Goal: Find specific page/section: Find specific page/section

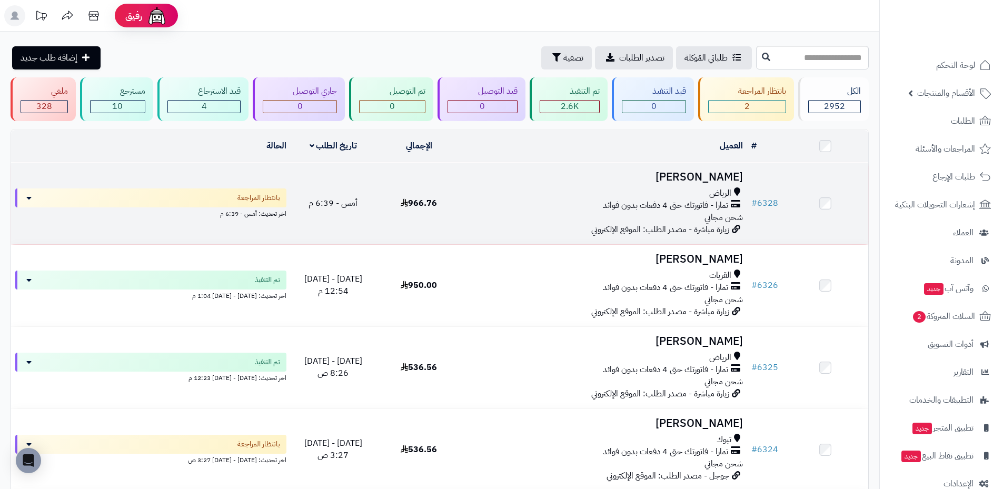
click at [714, 173] on h3 "غادة متعب" at bounding box center [604, 177] width 277 height 12
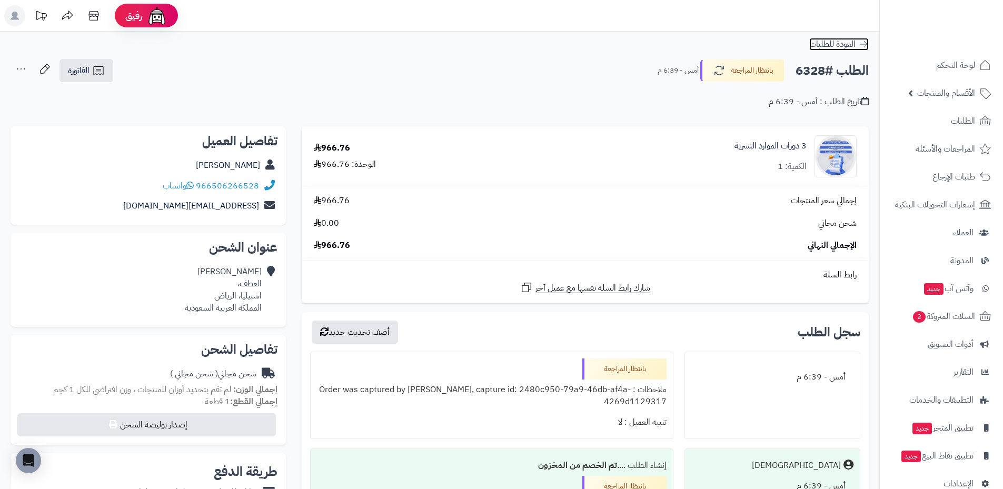
click at [865, 44] on icon at bounding box center [864, 44] width 8 height 6
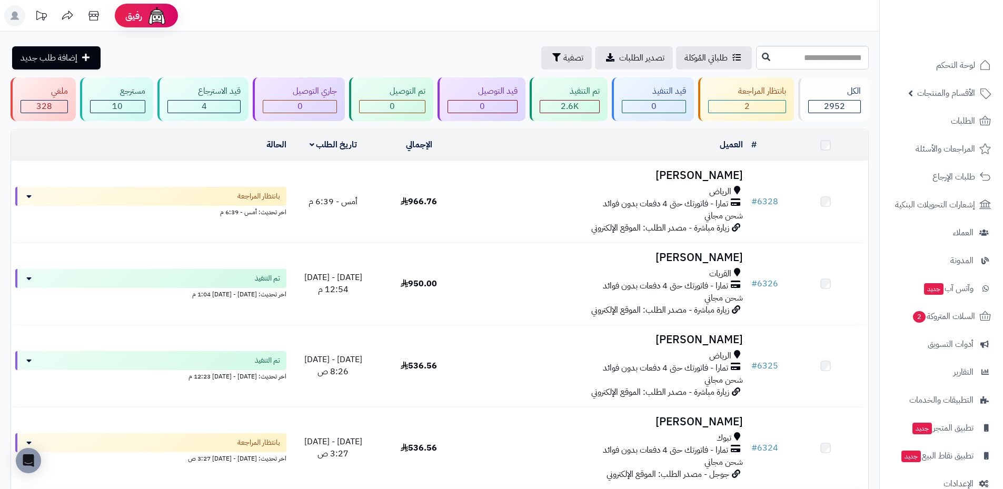
click at [705, 269] on div "القريات" at bounding box center [604, 274] width 277 height 12
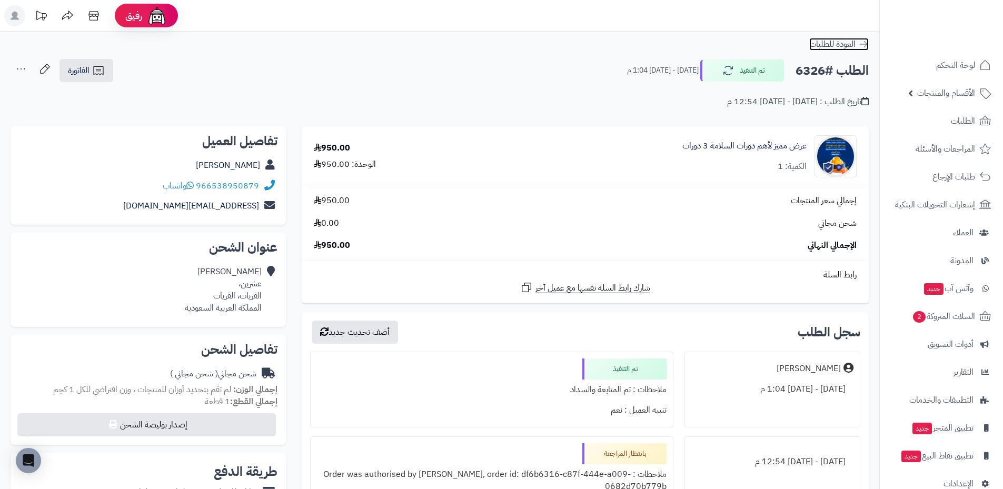
click at [868, 44] on icon at bounding box center [863, 44] width 11 height 11
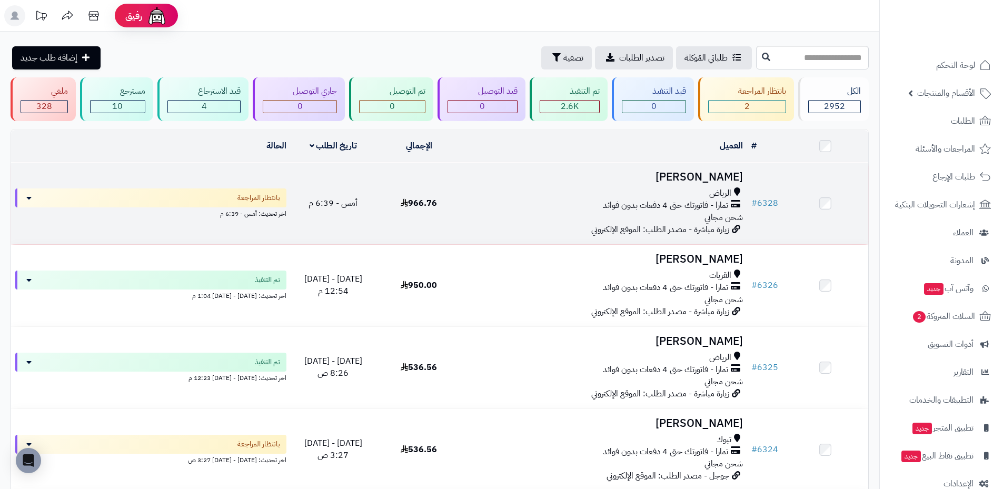
scroll to position [105, 0]
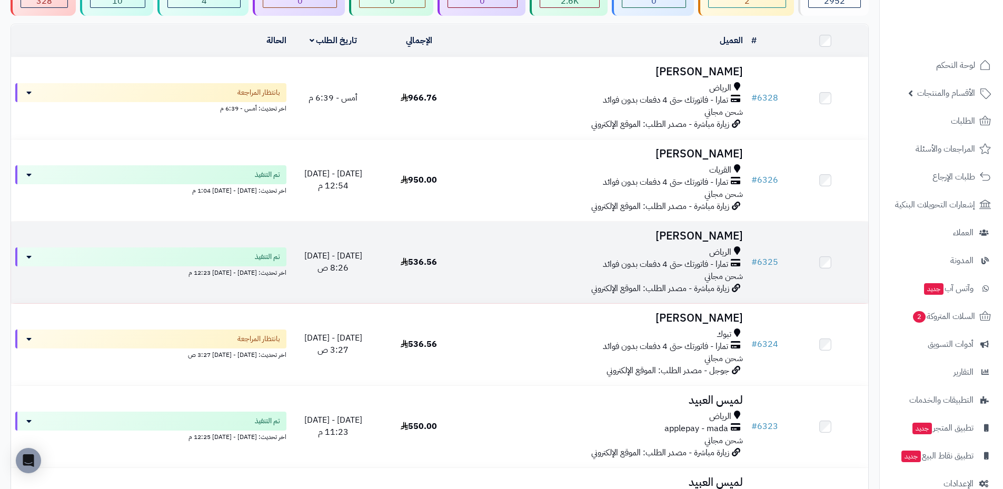
click at [707, 238] on h3 "سهى الجهني" at bounding box center [604, 236] width 277 height 12
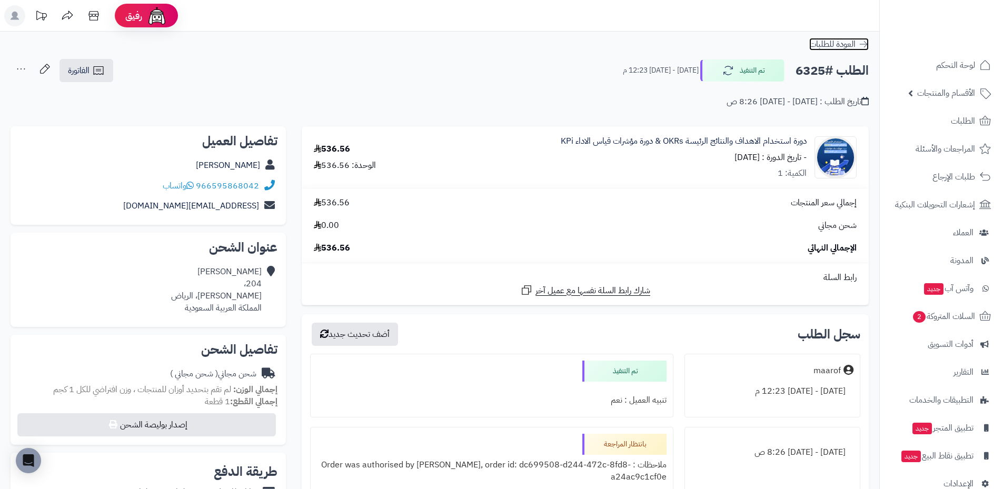
click at [865, 42] on icon at bounding box center [864, 44] width 8 height 6
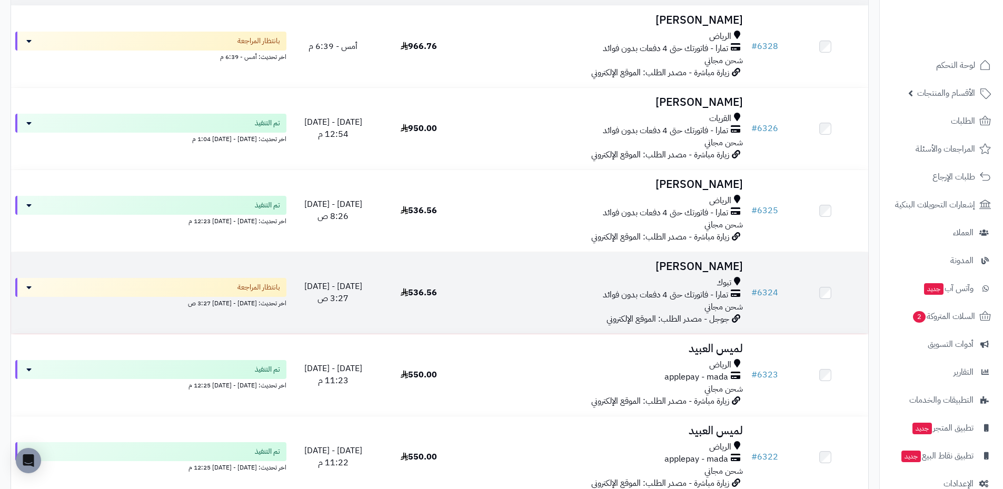
scroll to position [158, 0]
click at [707, 267] on h3 "Abeer Alhweiti" at bounding box center [604, 266] width 277 height 12
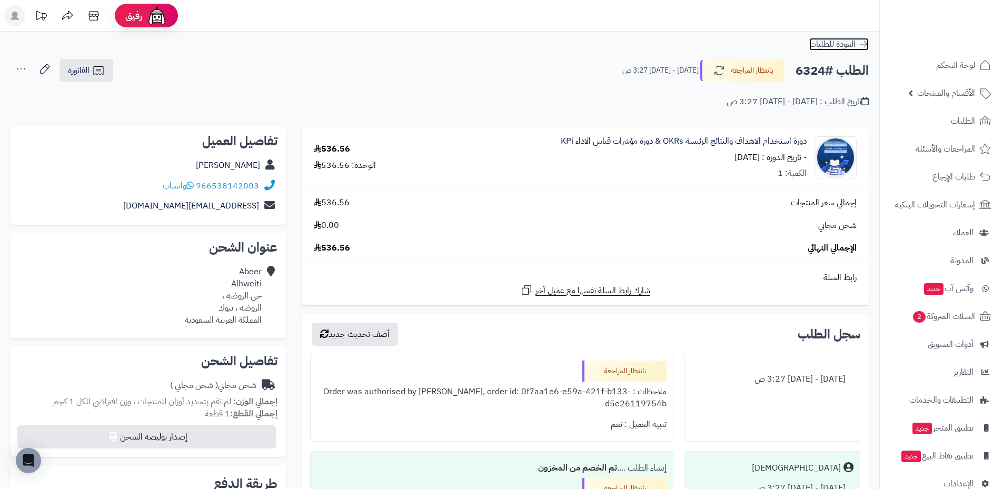
click at [865, 40] on icon at bounding box center [863, 44] width 11 height 11
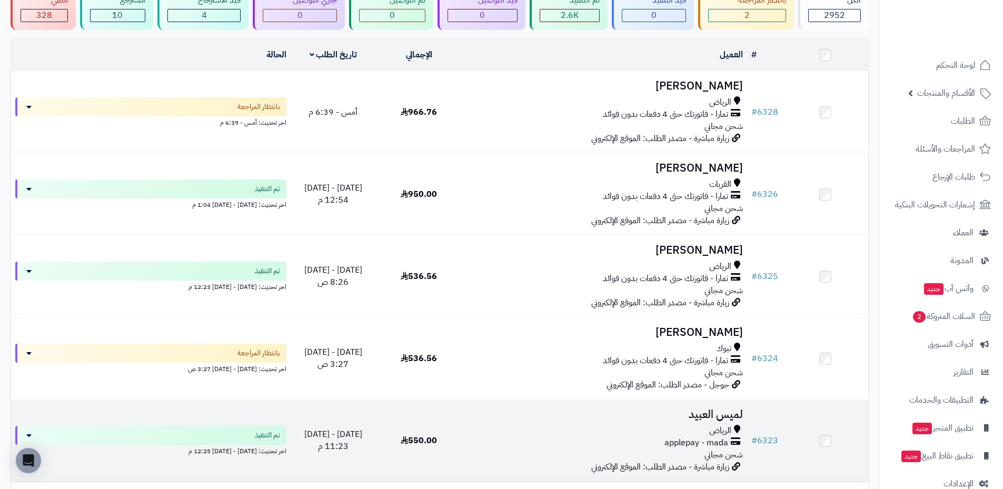
scroll to position [105, 0]
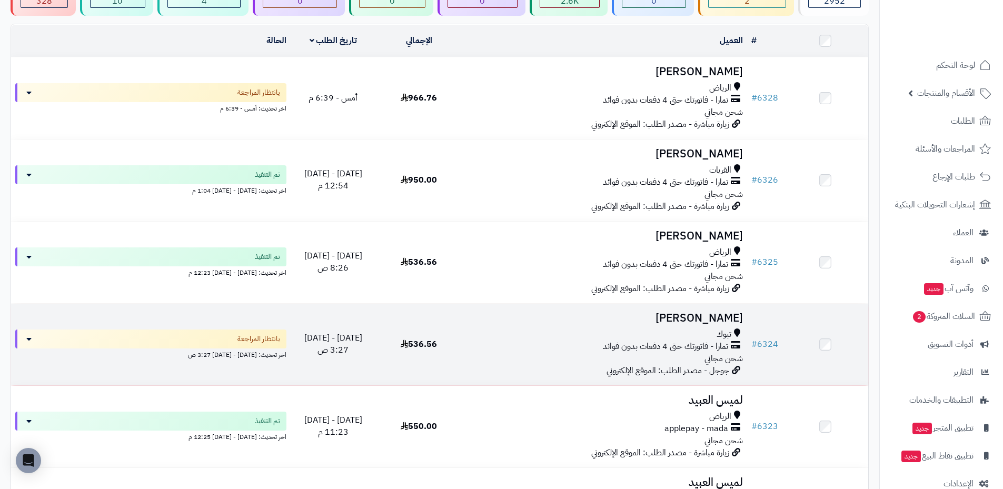
click at [699, 320] on h3 "Abeer Alhweiti" at bounding box center [604, 318] width 277 height 12
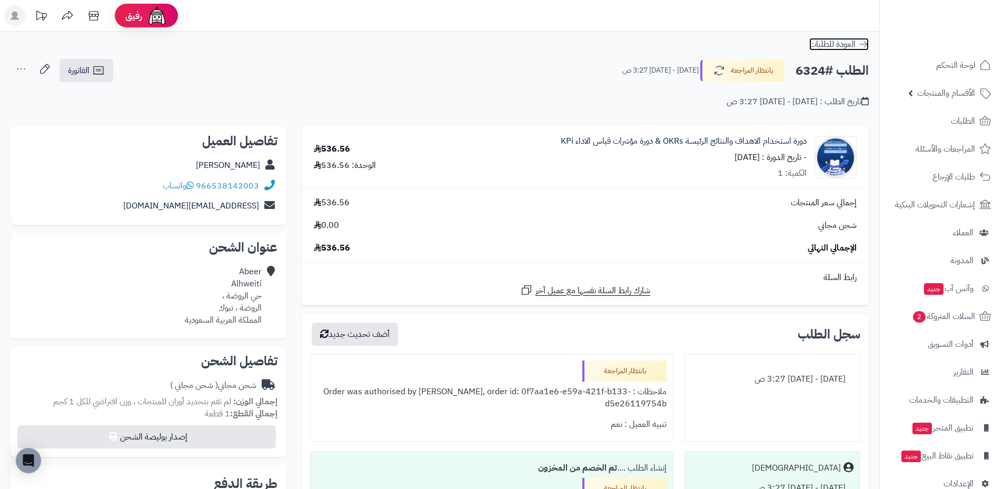
click at [861, 42] on icon at bounding box center [863, 44] width 11 height 11
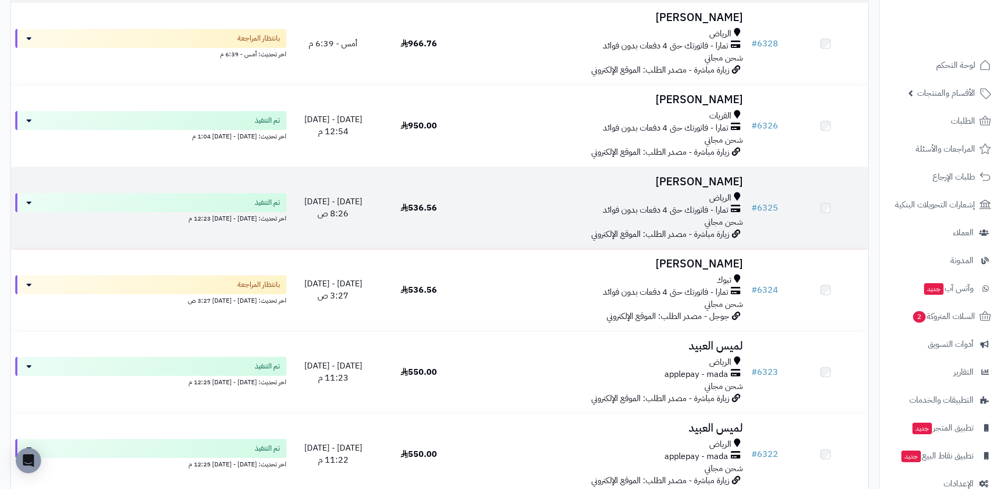
scroll to position [158, 0]
click at [708, 187] on h3 "سهى الجهني" at bounding box center [604, 183] width 277 height 12
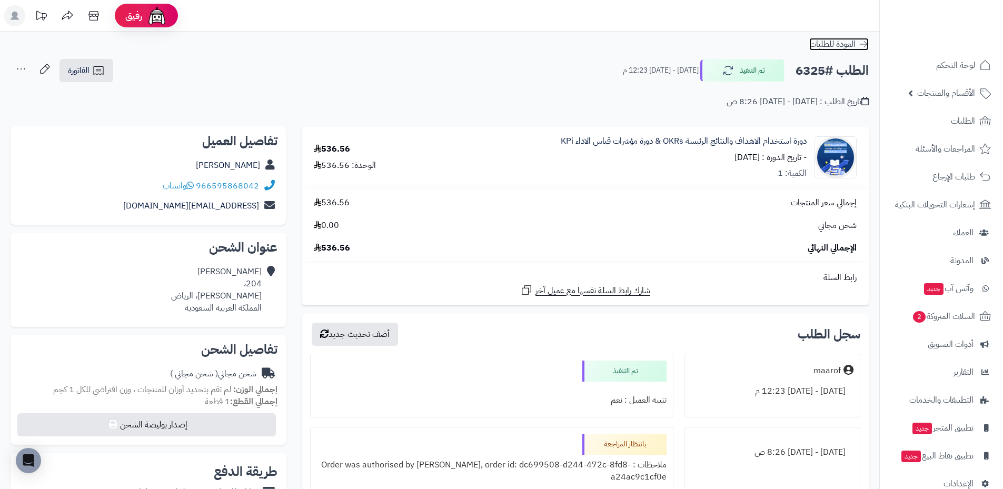
click at [864, 50] on link "العودة للطلبات" at bounding box center [839, 44] width 60 height 13
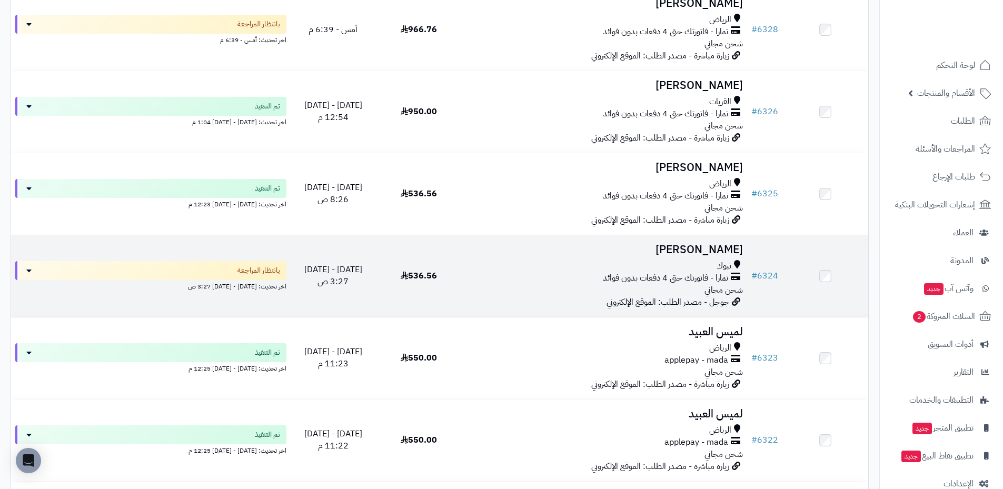
scroll to position [211, 0]
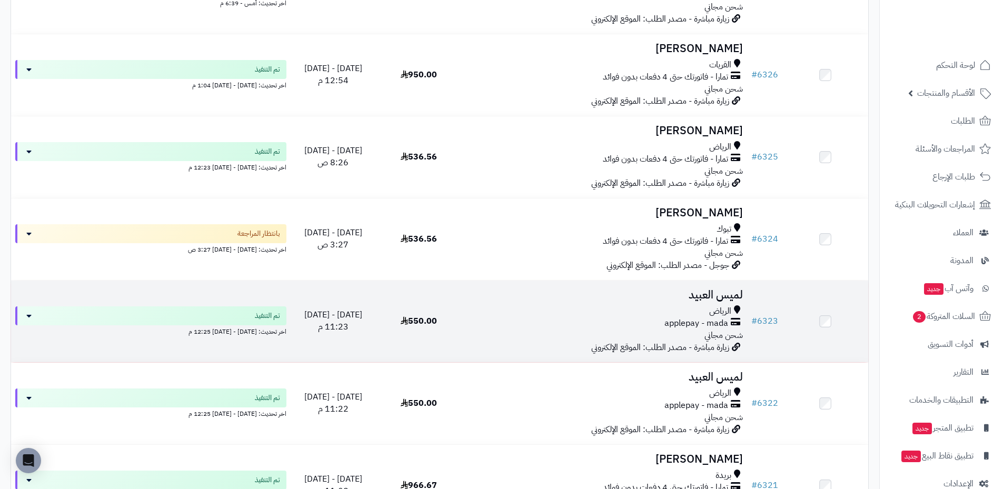
click at [716, 297] on h3 "لميس العبيد" at bounding box center [604, 295] width 277 height 12
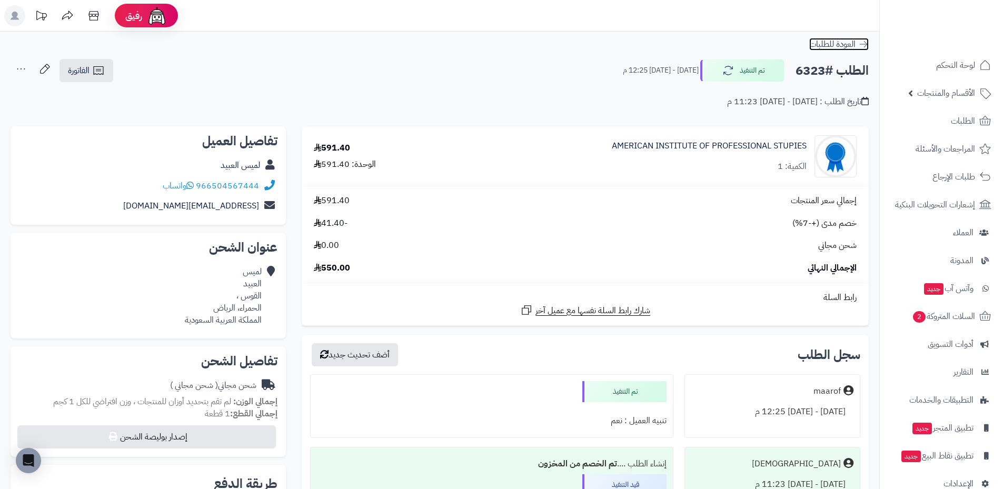
click at [867, 43] on icon at bounding box center [863, 44] width 11 height 11
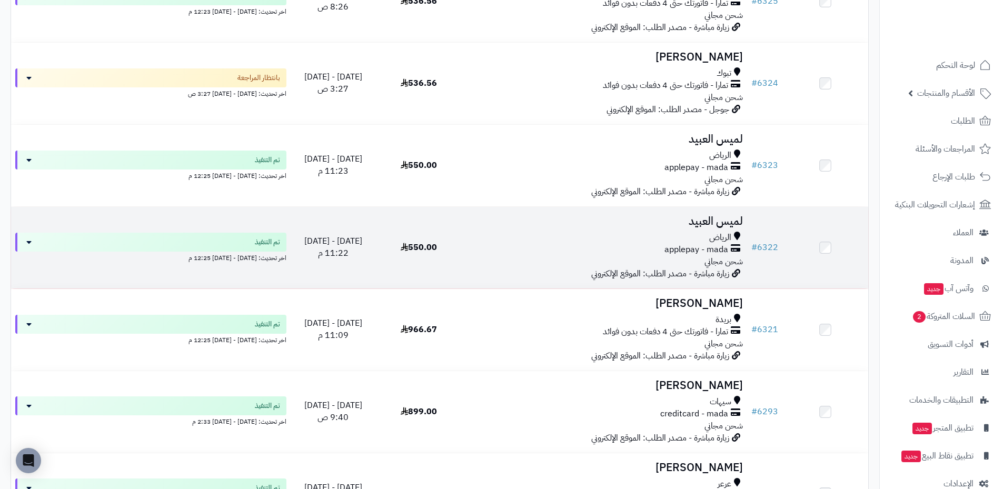
scroll to position [421, 0]
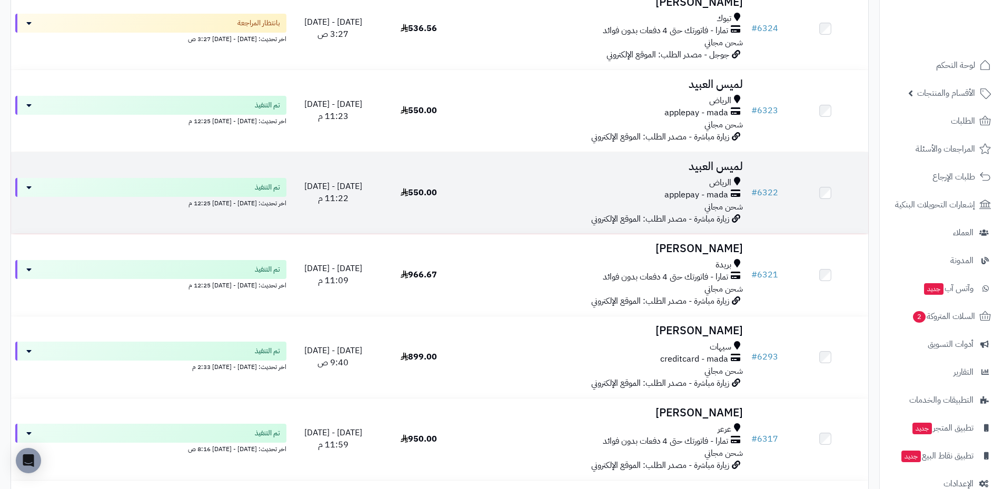
click at [723, 166] on h3 "لميس العبيد" at bounding box center [604, 167] width 277 height 12
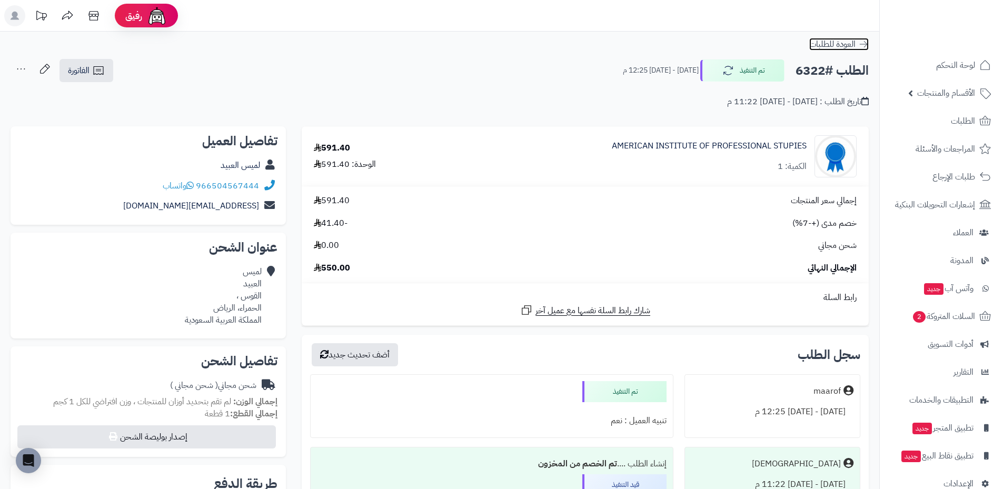
click at [862, 44] on icon at bounding box center [863, 44] width 11 height 11
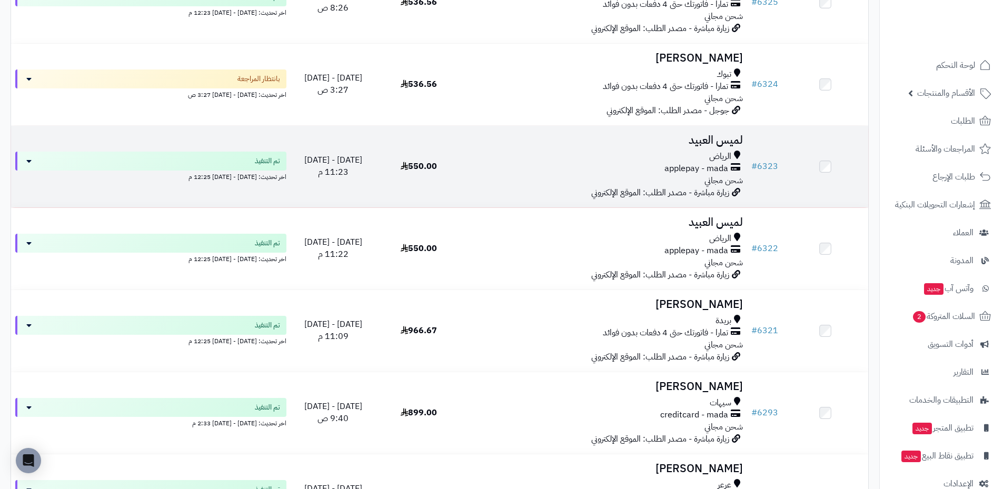
scroll to position [421, 0]
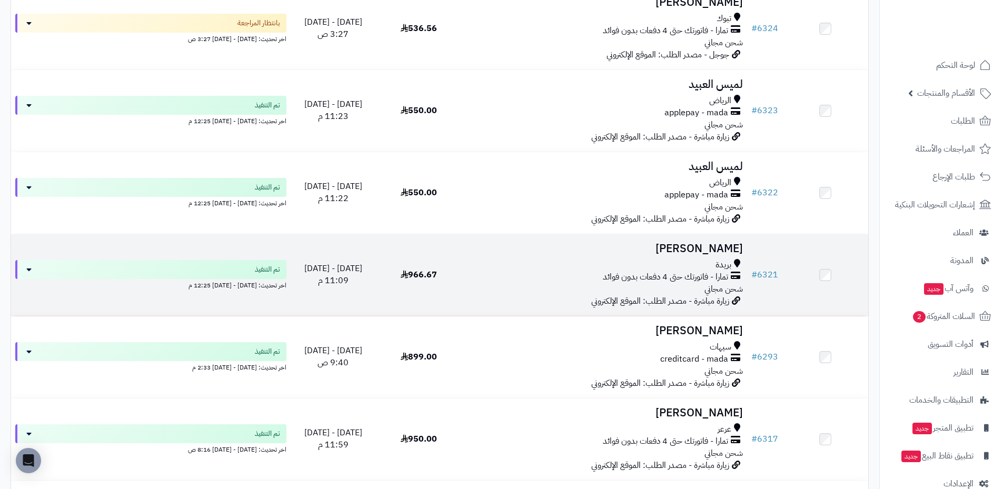
click at [703, 250] on h3 "[PERSON_NAME]" at bounding box center [604, 249] width 277 height 12
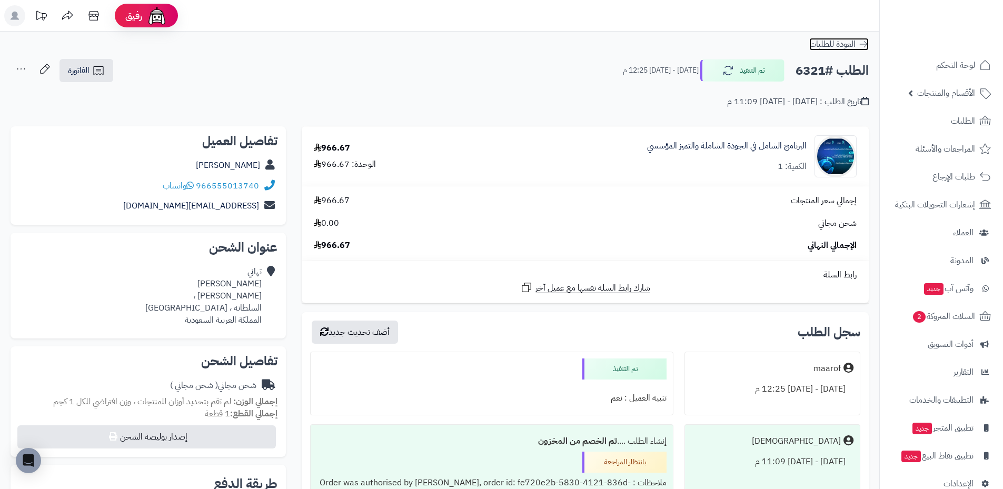
click at [865, 42] on icon at bounding box center [864, 44] width 8 height 6
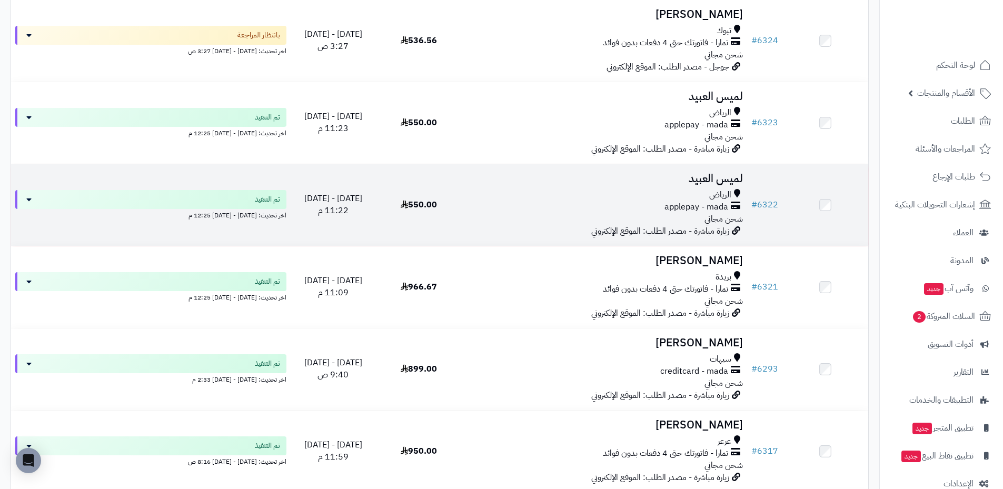
scroll to position [474, 0]
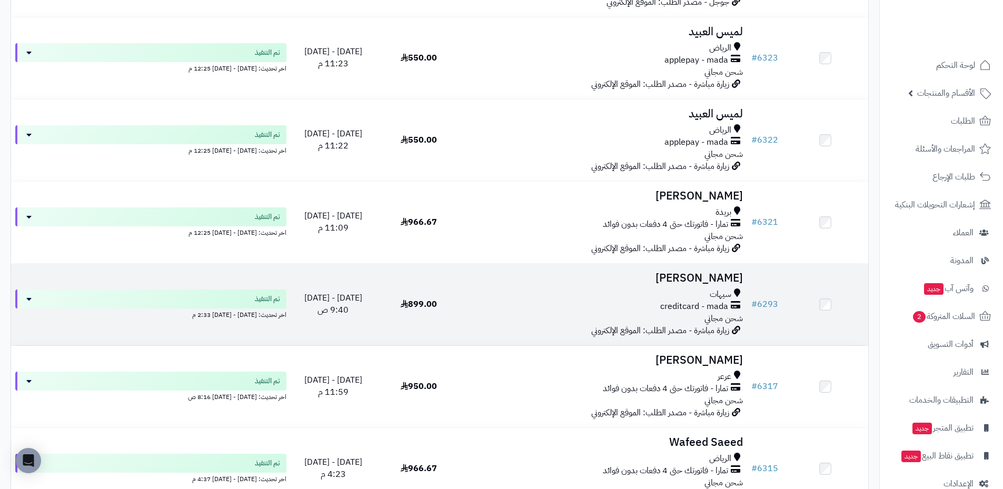
click at [705, 280] on h3 "سكينة السيهاتي" at bounding box center [604, 278] width 277 height 12
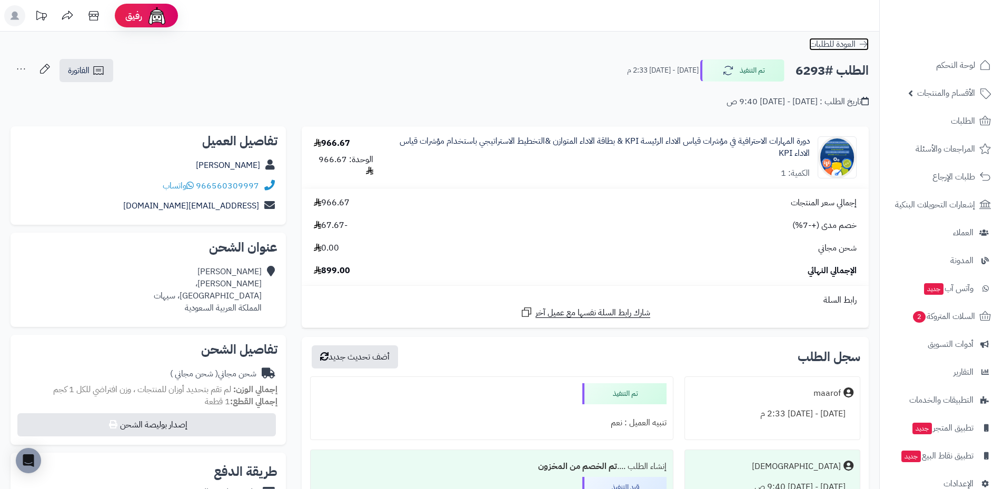
click at [866, 41] on icon at bounding box center [863, 44] width 11 height 11
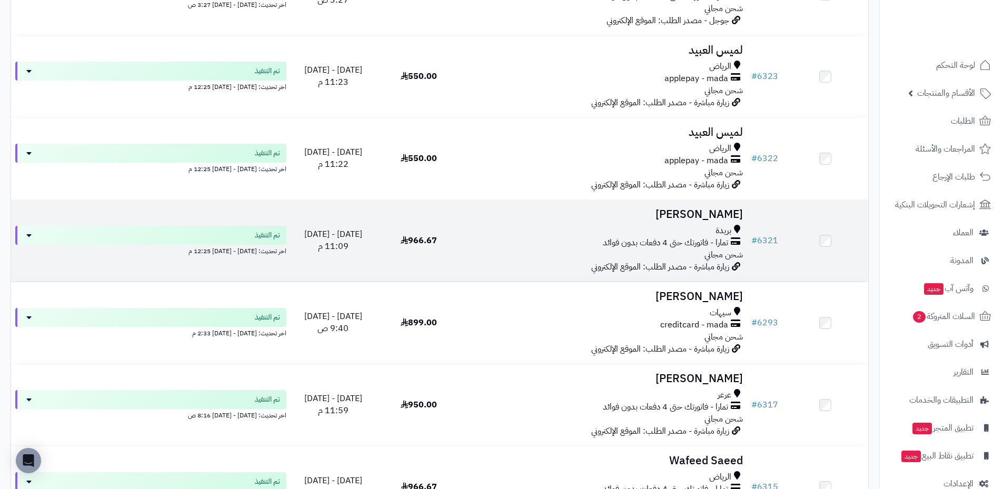
scroll to position [474, 0]
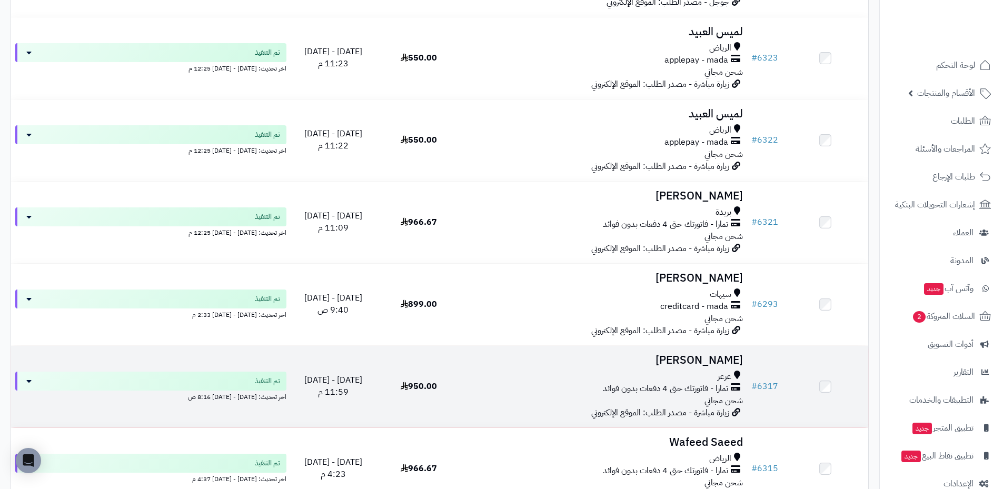
click at [700, 355] on h3 "عبدالله الصقري" at bounding box center [604, 360] width 277 height 12
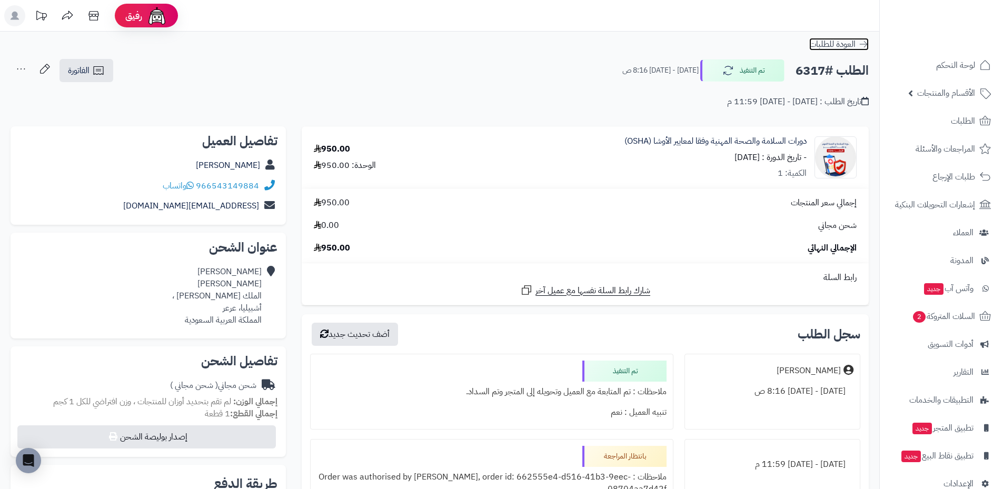
click at [866, 38] on link "العودة للطلبات" at bounding box center [839, 44] width 60 height 13
